Goal: Task Accomplishment & Management: Use online tool/utility

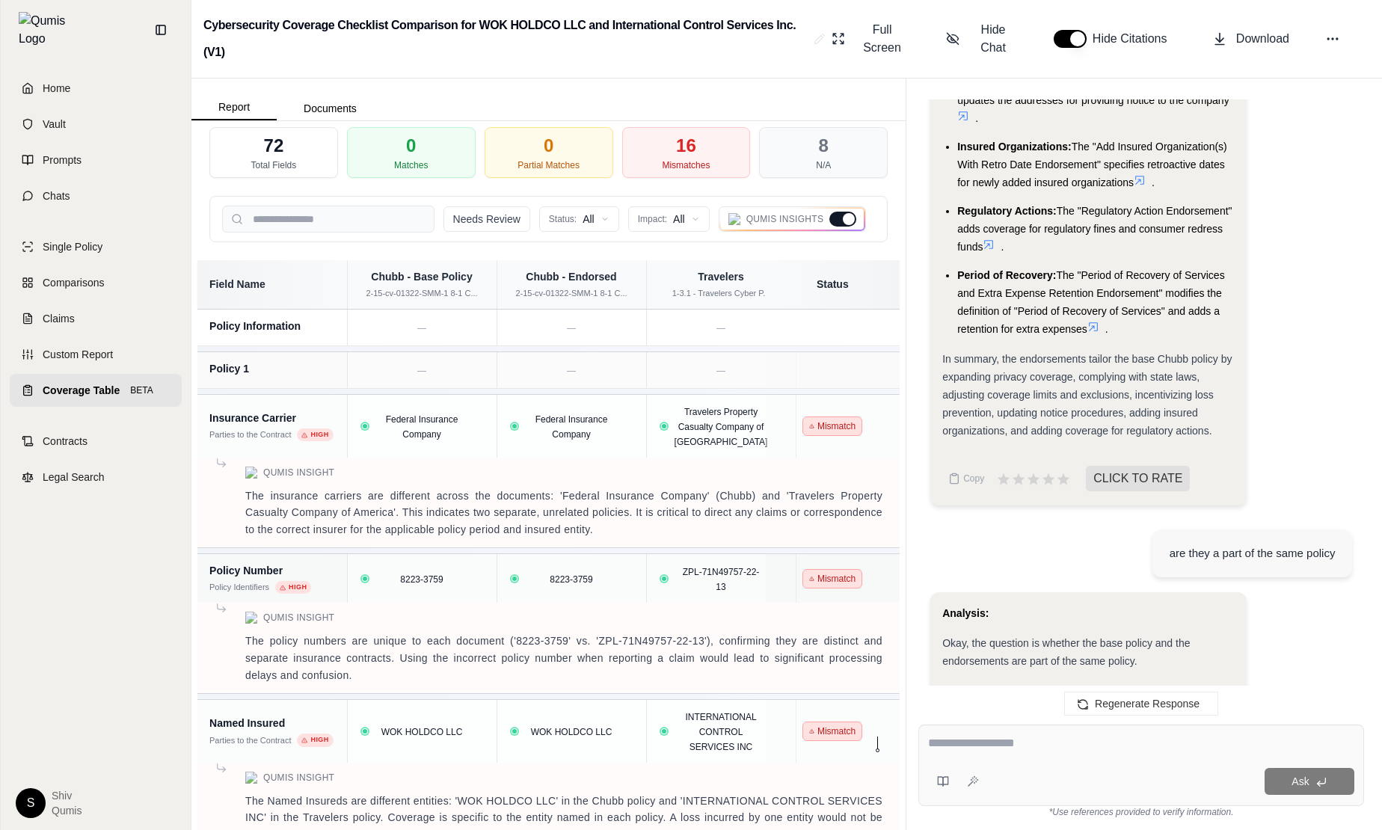
scroll to position [3455, 0]
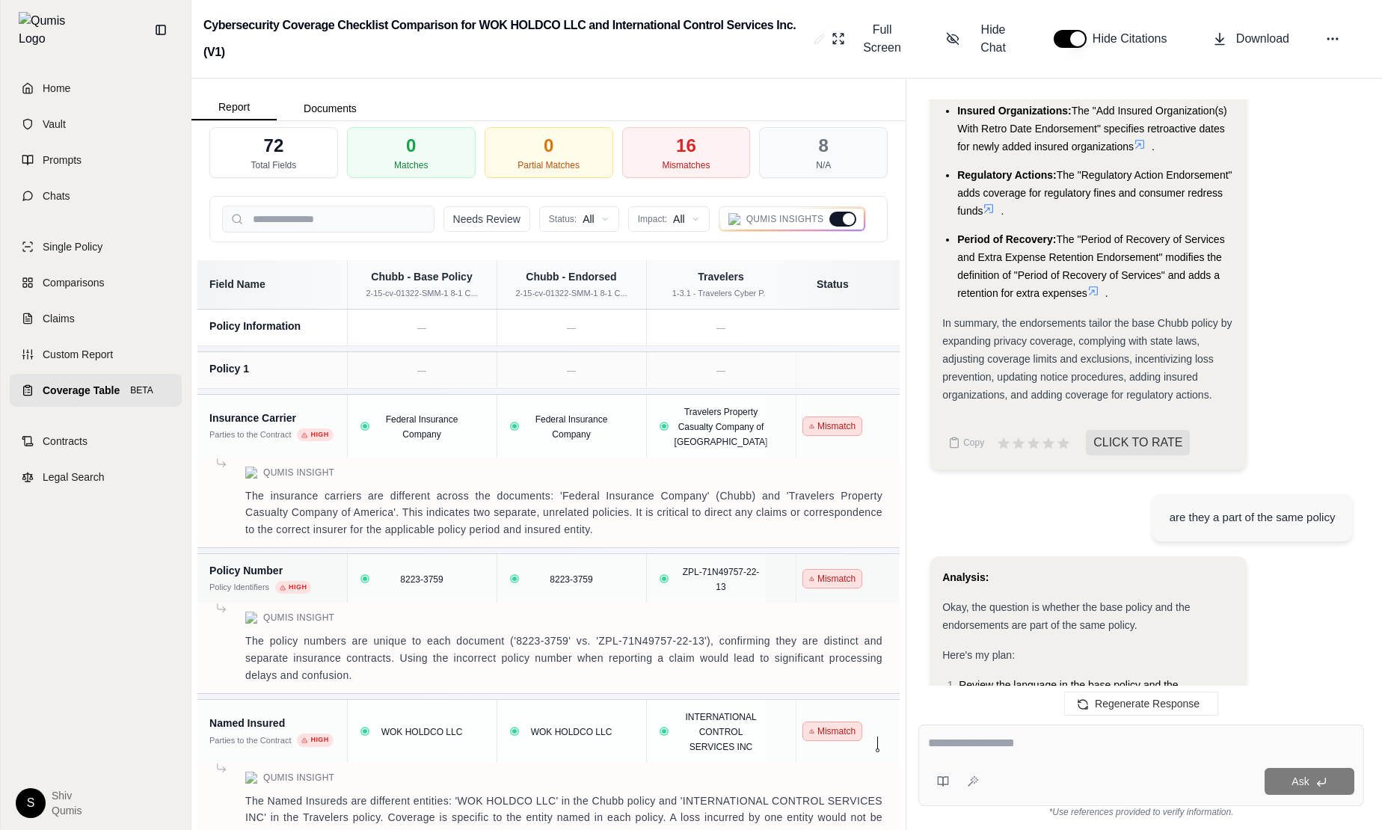
click at [32, 389] on link "Coverage Table BETA" at bounding box center [96, 390] width 172 height 33
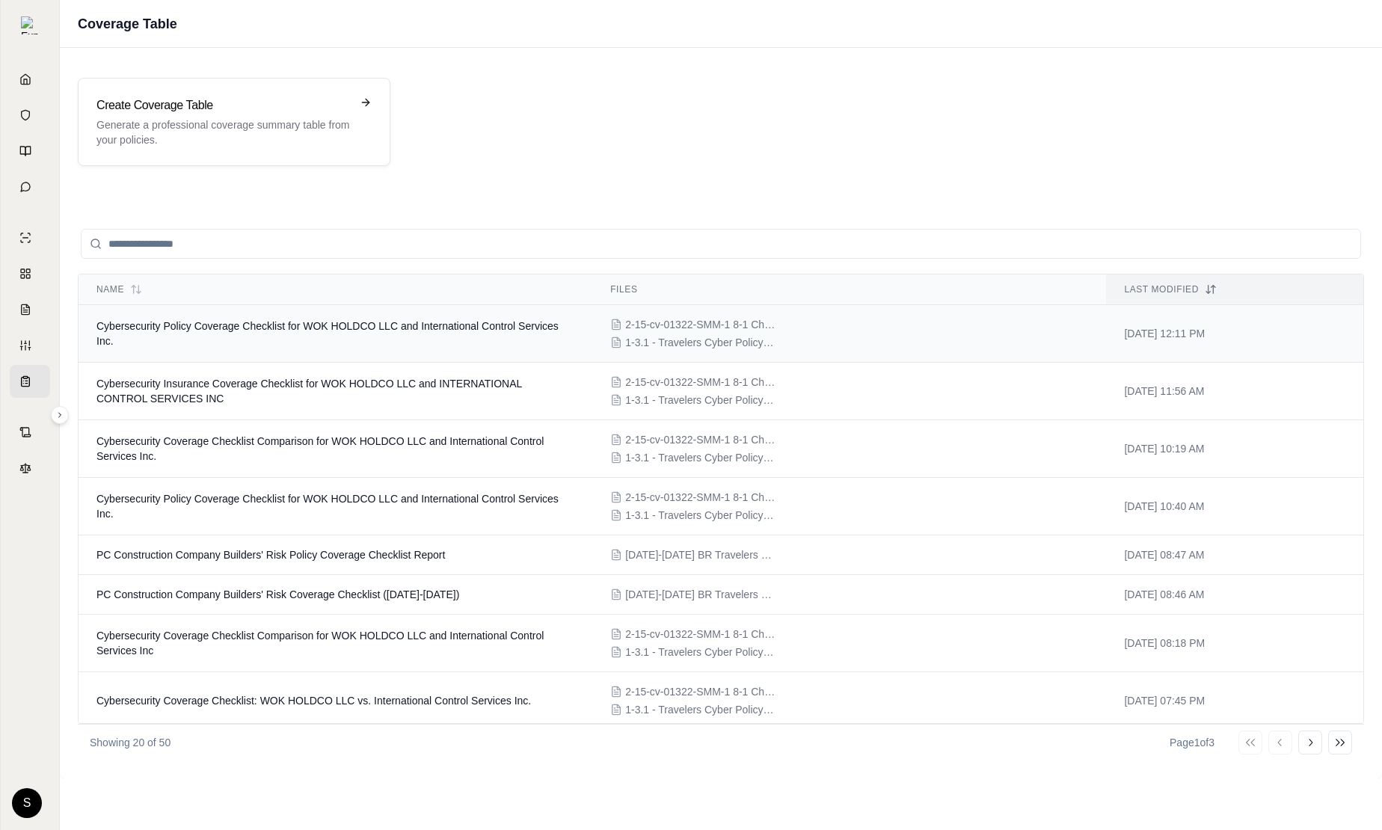
click at [407, 331] on span "Cybersecurity Policy Coverage Checklist for WOK HOLDCO LLC and International Co…" at bounding box center [327, 333] width 462 height 27
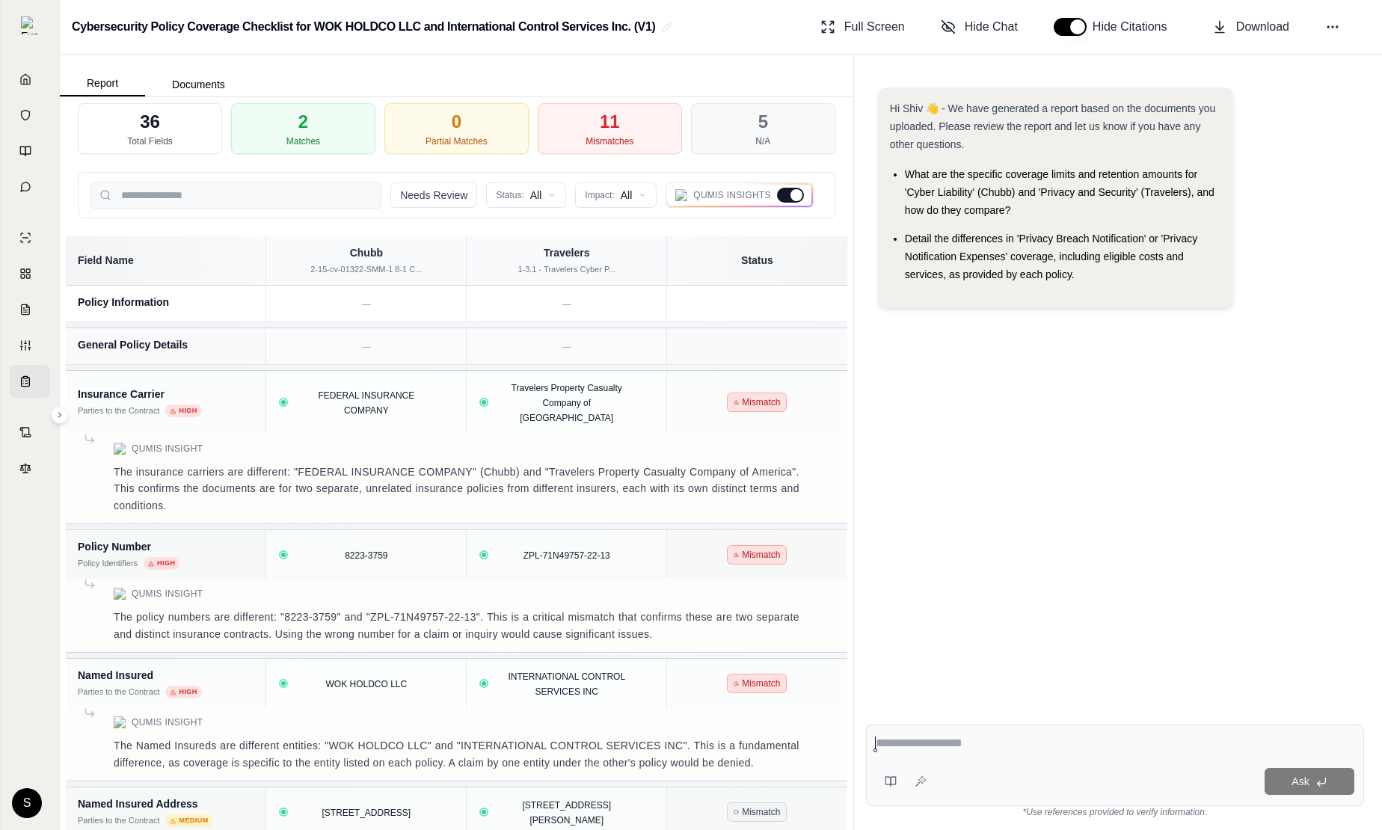
click at [793, 198] on div at bounding box center [796, 195] width 12 height 12
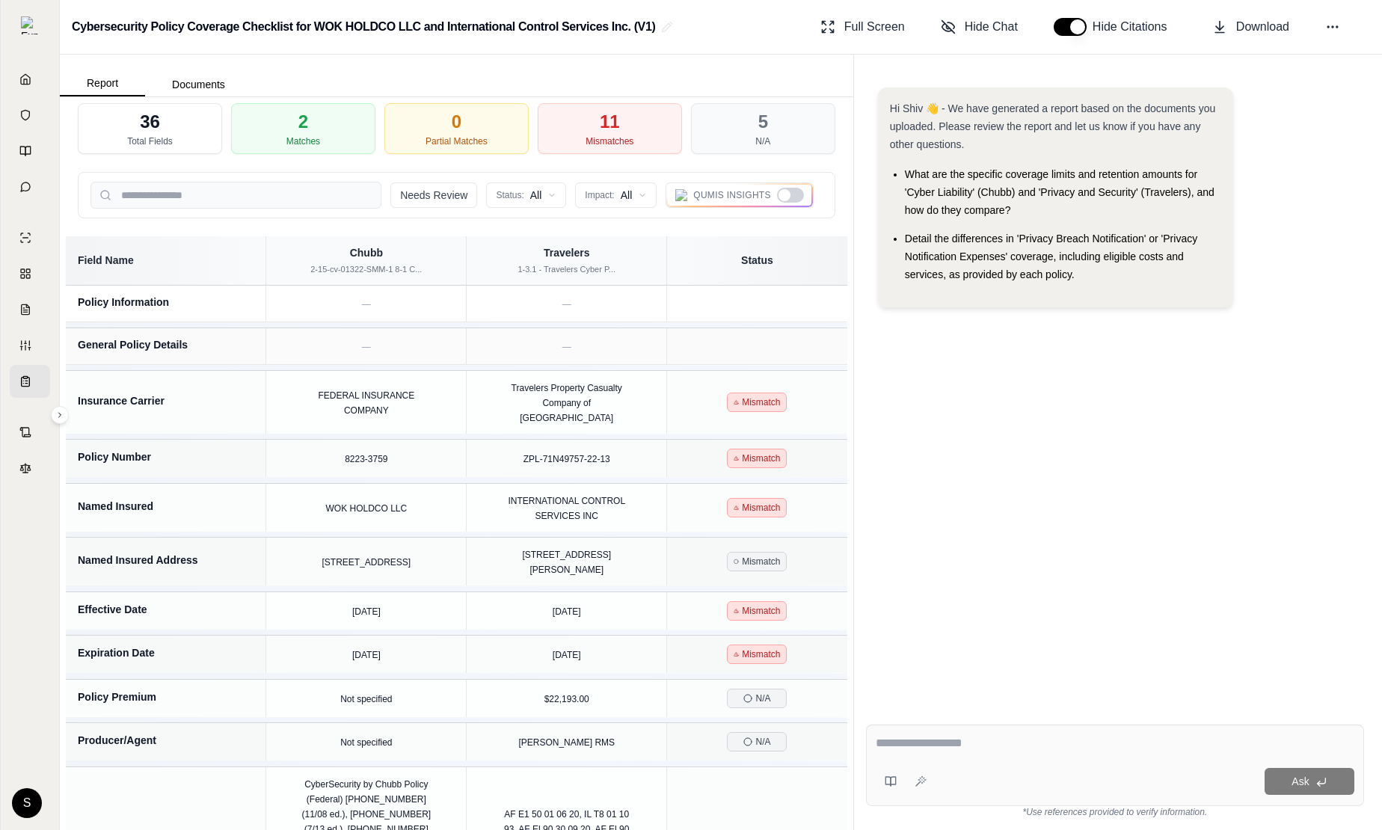
click at [793, 198] on div at bounding box center [790, 195] width 27 height 15
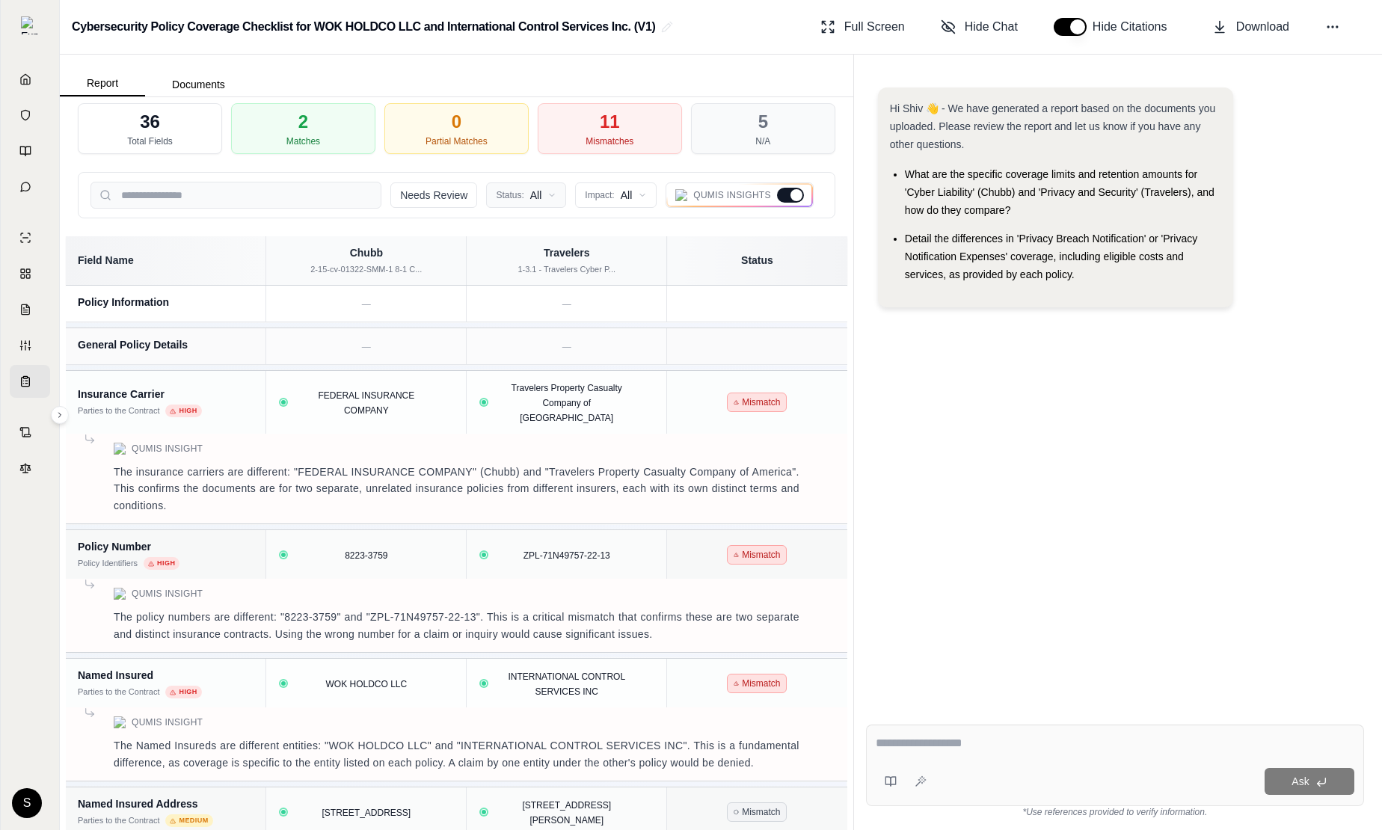
click at [419, 205] on button "Needs Review" at bounding box center [433, 194] width 87 height 25
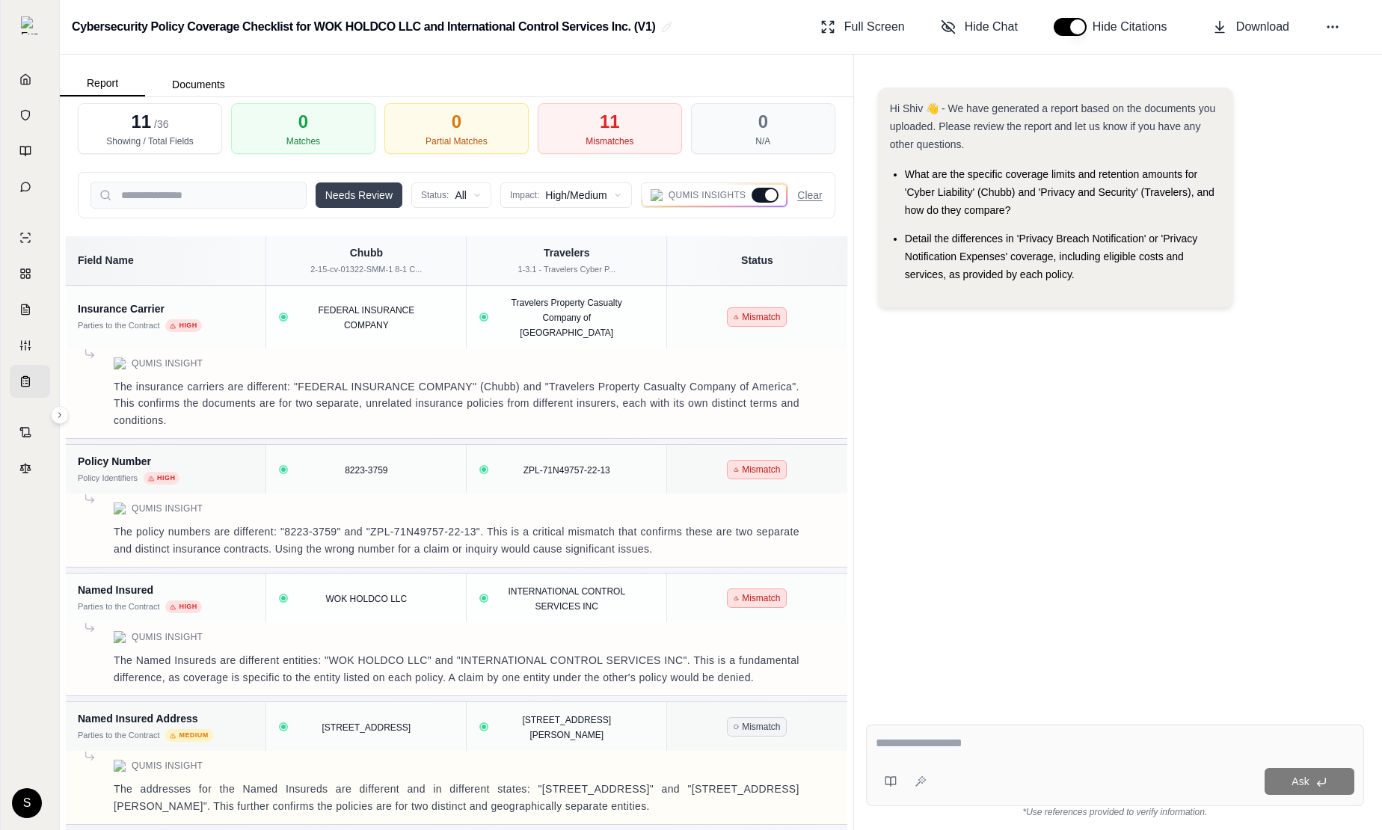
click at [376, 197] on button "Needs Review" at bounding box center [359, 194] width 87 height 25
